Goal: Task Accomplishment & Management: Complete application form

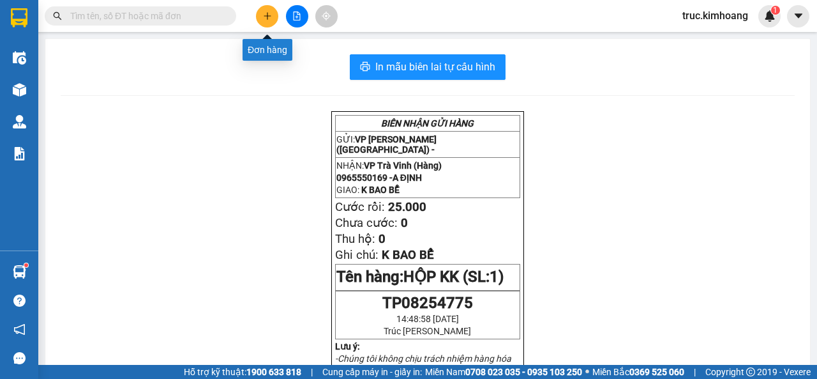
click at [269, 15] on icon "plus" at bounding box center [267, 15] width 9 height 9
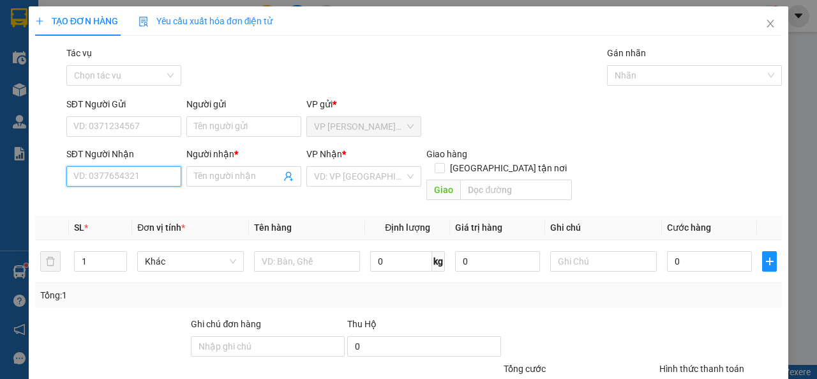
click at [144, 180] on input "SĐT Người Nhận" at bounding box center [123, 176] width 115 height 20
click at [125, 197] on div "0368103315 - THIỆN" at bounding box center [122, 202] width 98 height 14
type input "0368103315"
type input "THIỆN"
type input "40.000"
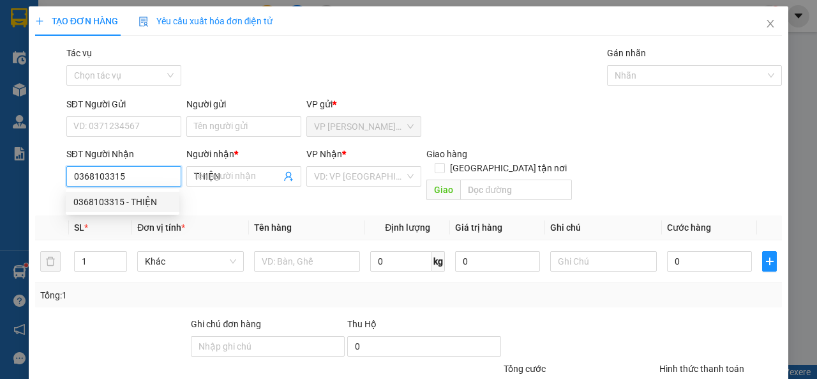
type input "40.000"
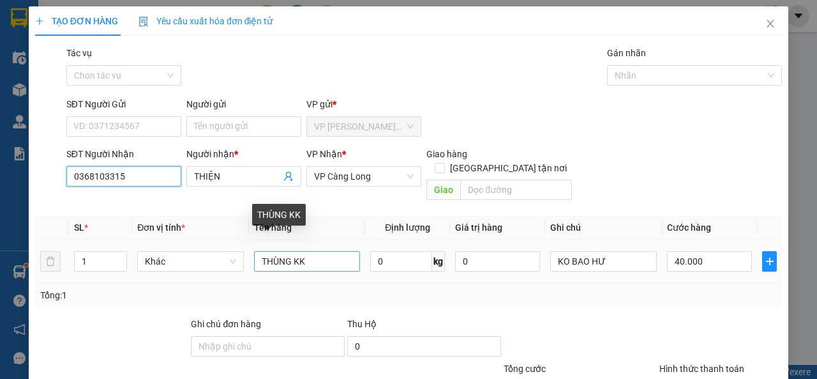
type input "0368103315"
click at [290, 251] on input "THÙNG KK" at bounding box center [307, 261] width 107 height 20
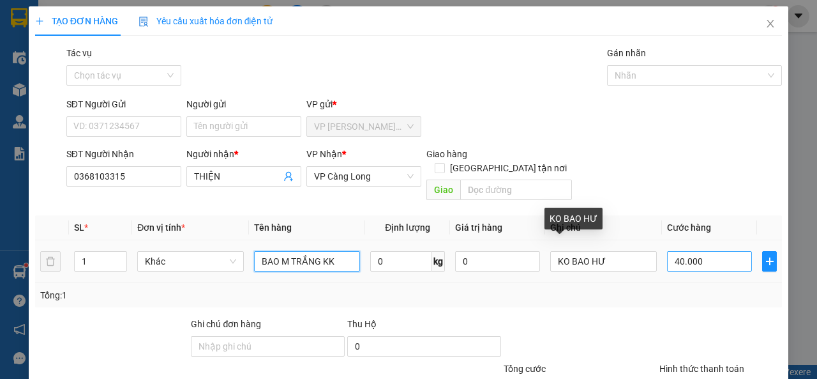
type input "BAO M TRẮNG KK"
drag, startPoint x: 674, startPoint y: 253, endPoint x: 680, endPoint y: 253, distance: 6.4
click at [675, 253] on input "40.000" at bounding box center [709, 261] width 85 height 20
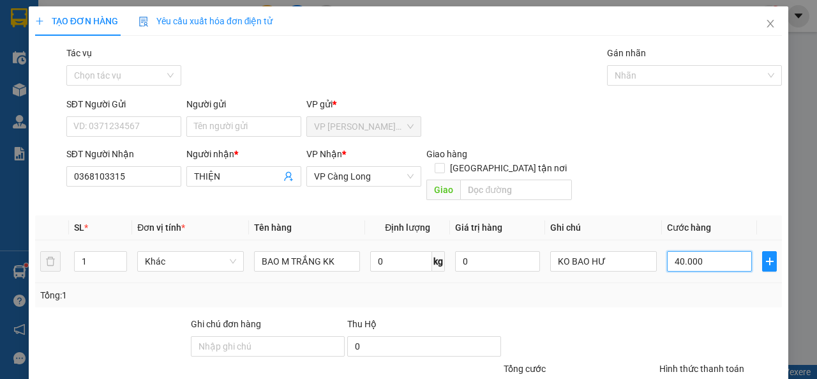
type input "6"
type input "60"
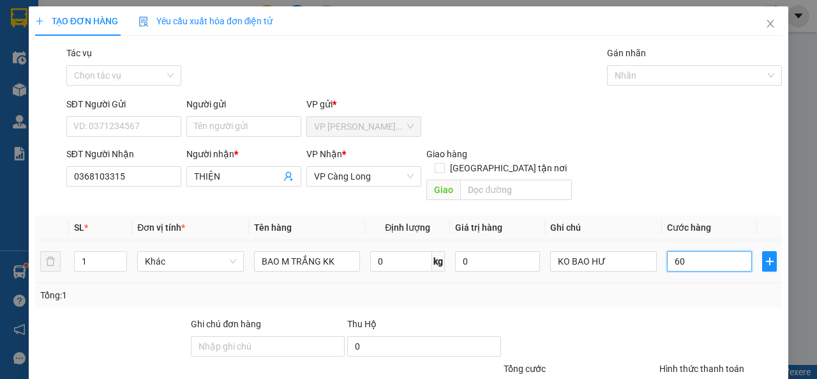
scroll to position [94, 0]
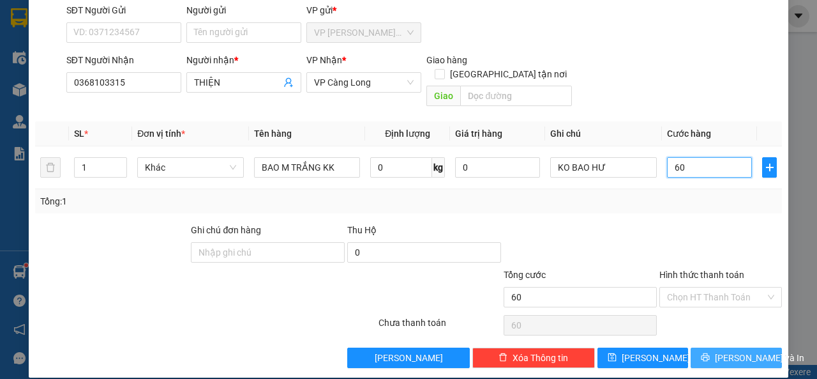
type input "60"
type input "60.000"
click at [733, 350] on span "[PERSON_NAME] và In" at bounding box center [759, 357] width 89 height 14
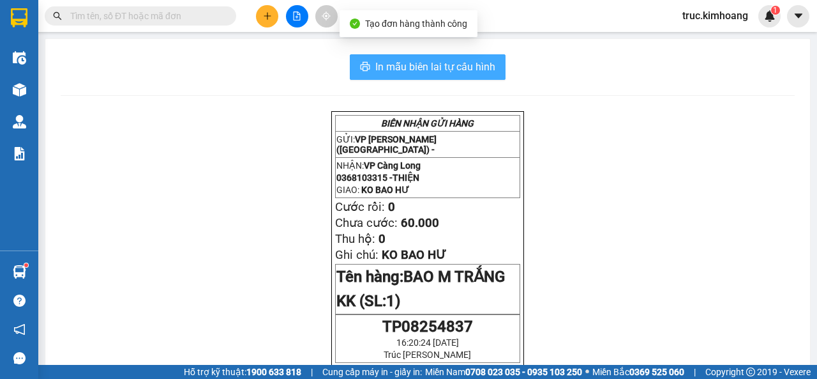
click at [462, 60] on span "In mẫu biên lai tự cấu hình" at bounding box center [435, 67] width 120 height 16
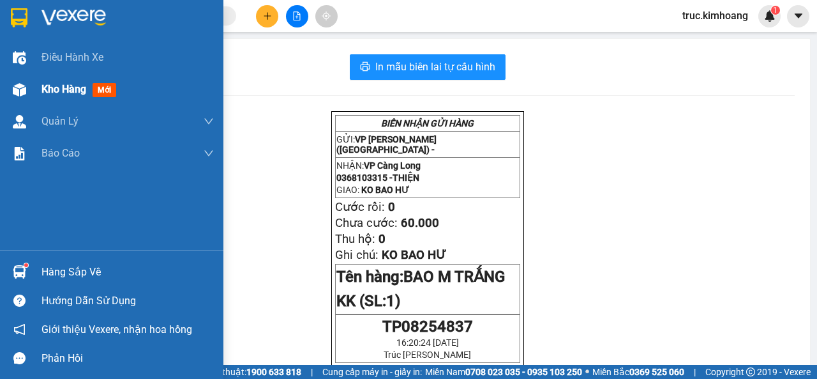
click at [44, 81] on div "Kho hàng mới" at bounding box center [81, 89] width 80 height 16
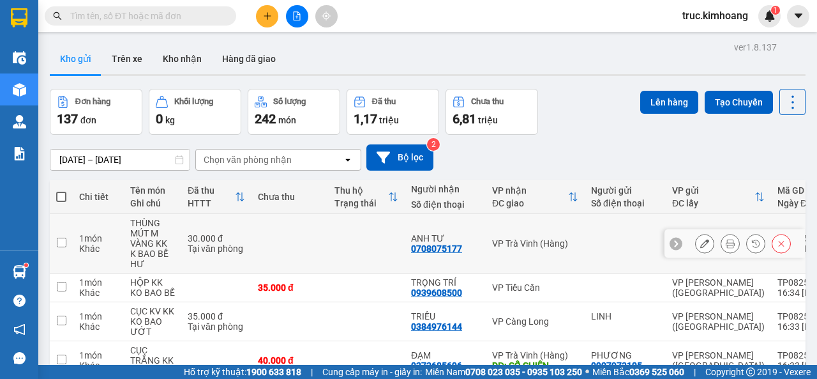
click at [57, 243] on input "checkbox" at bounding box center [62, 242] width 10 height 10
checkbox input "true"
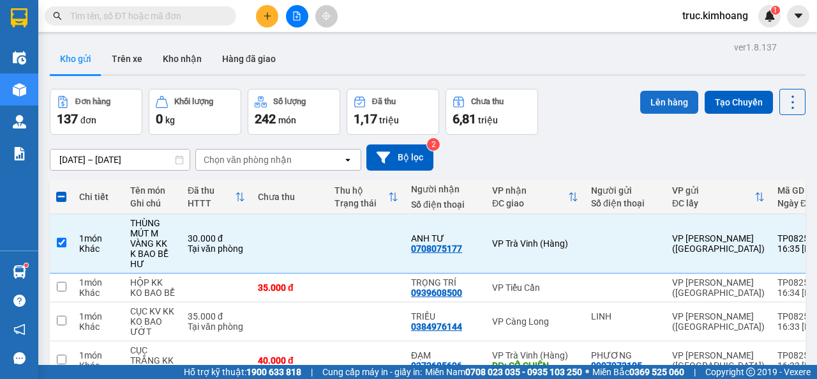
click at [661, 107] on button "Lên hàng" at bounding box center [669, 102] width 58 height 23
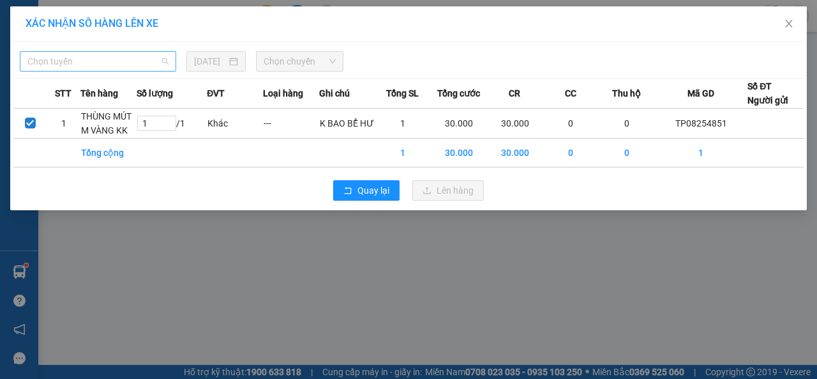
click at [115, 63] on span "Chọn tuyến" at bounding box center [97, 61] width 141 height 19
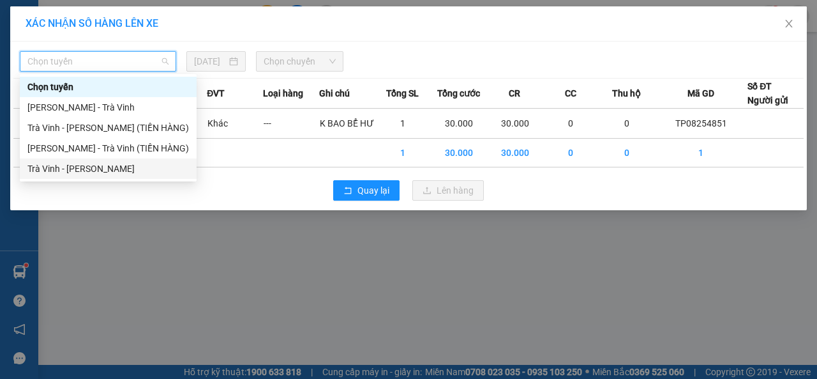
click at [102, 167] on div "Trà Vinh - [PERSON_NAME]" at bounding box center [107, 168] width 161 height 14
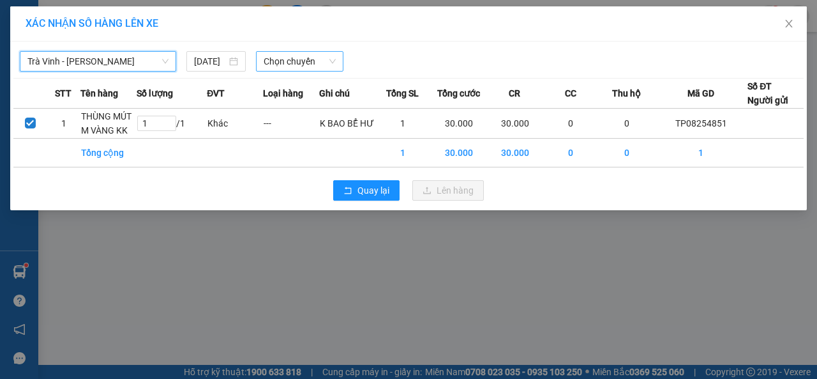
click at [272, 64] on span "Chọn chuyến" at bounding box center [299, 61] width 71 height 19
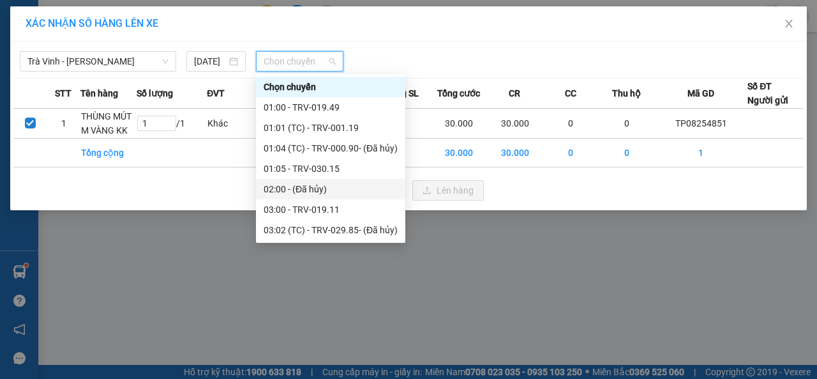
scroll to position [319, 0]
